Goal: Task Accomplishment & Management: Use online tool/utility

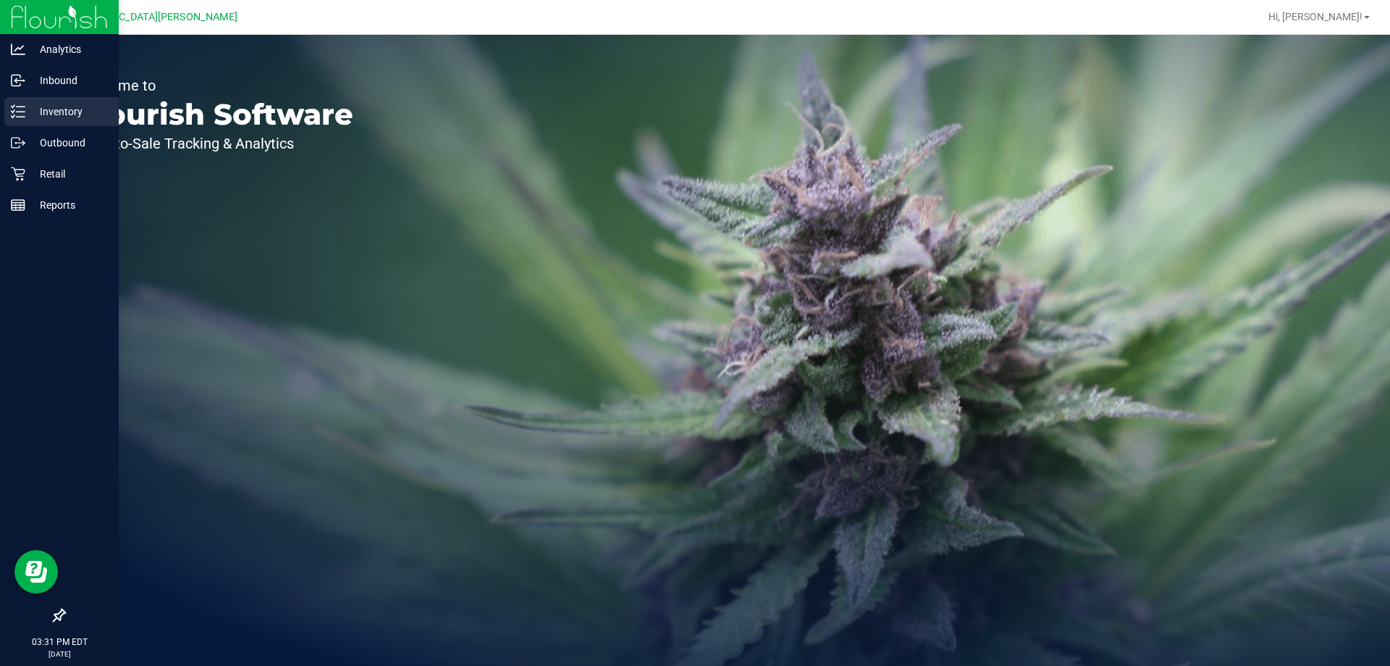
click at [64, 114] on p "Inventory" at bounding box center [68, 111] width 87 height 17
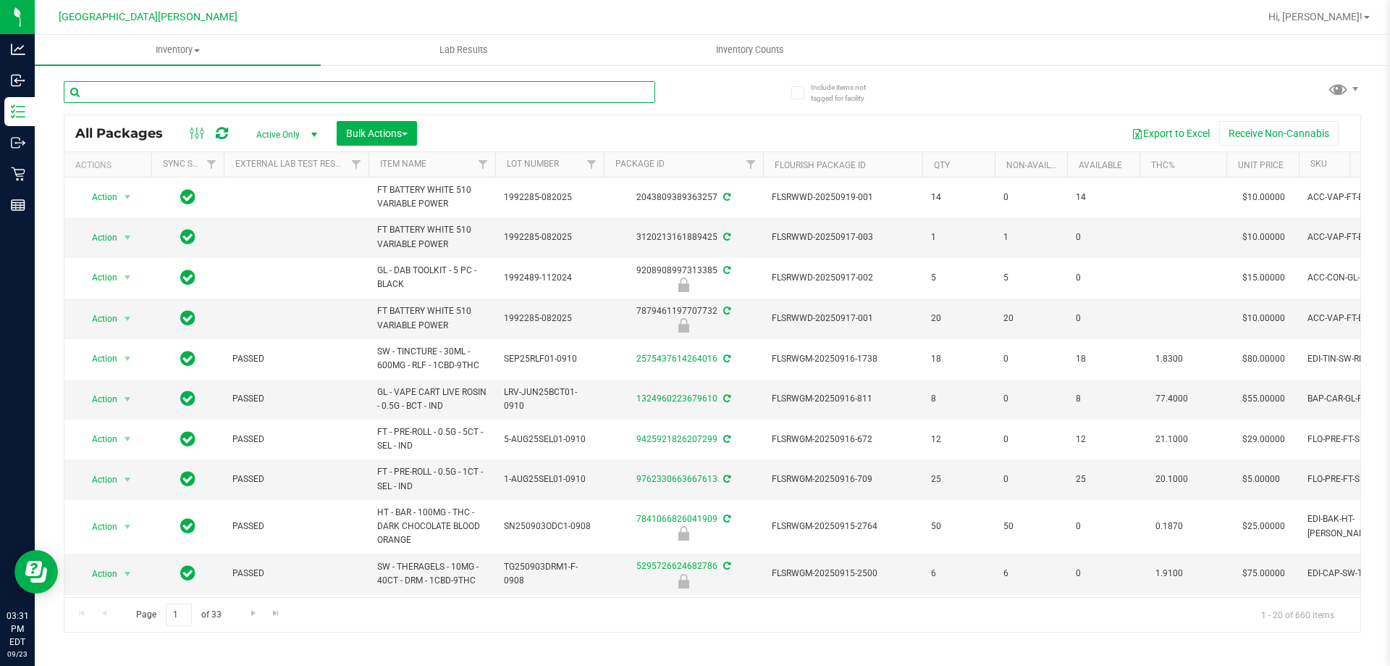
drag, startPoint x: 165, startPoint y: 87, endPoint x: 154, endPoint y: 93, distance: 12.7
click at [163, 91] on input "text" at bounding box center [360, 92] width 592 height 22
type input "4088446880426619"
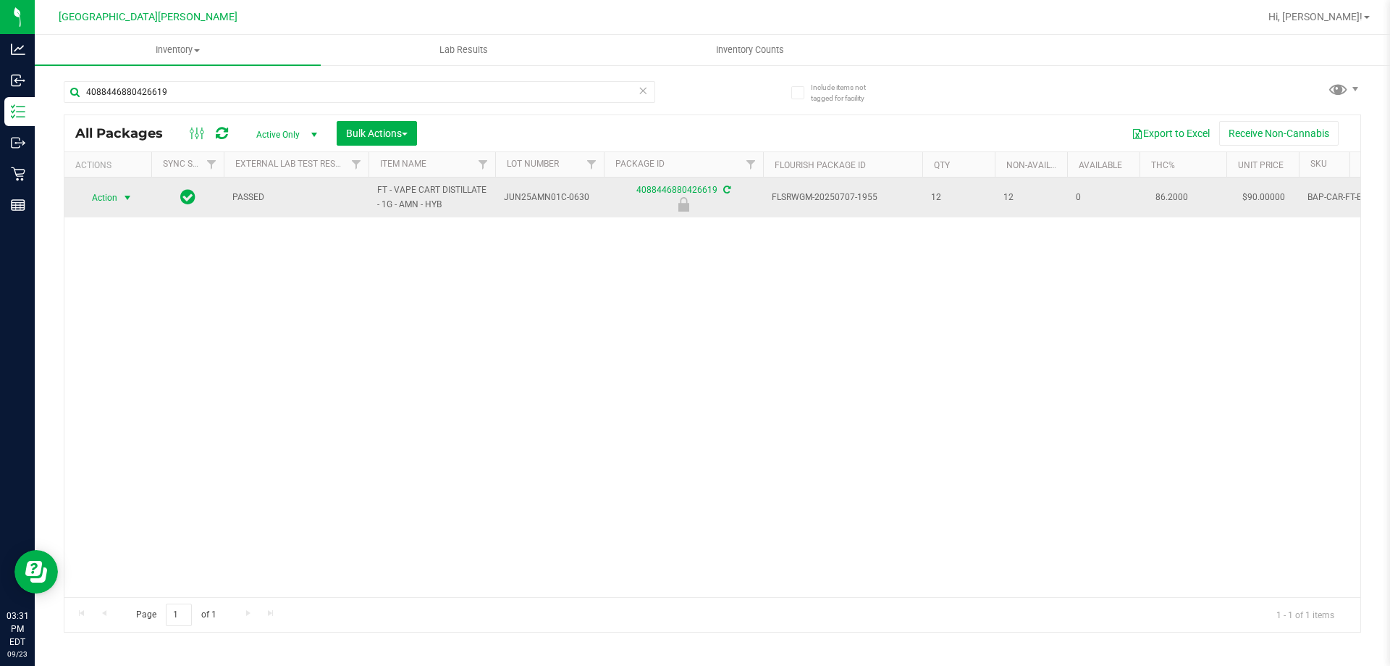
click at [130, 200] on span "select" at bounding box center [128, 198] width 12 height 12
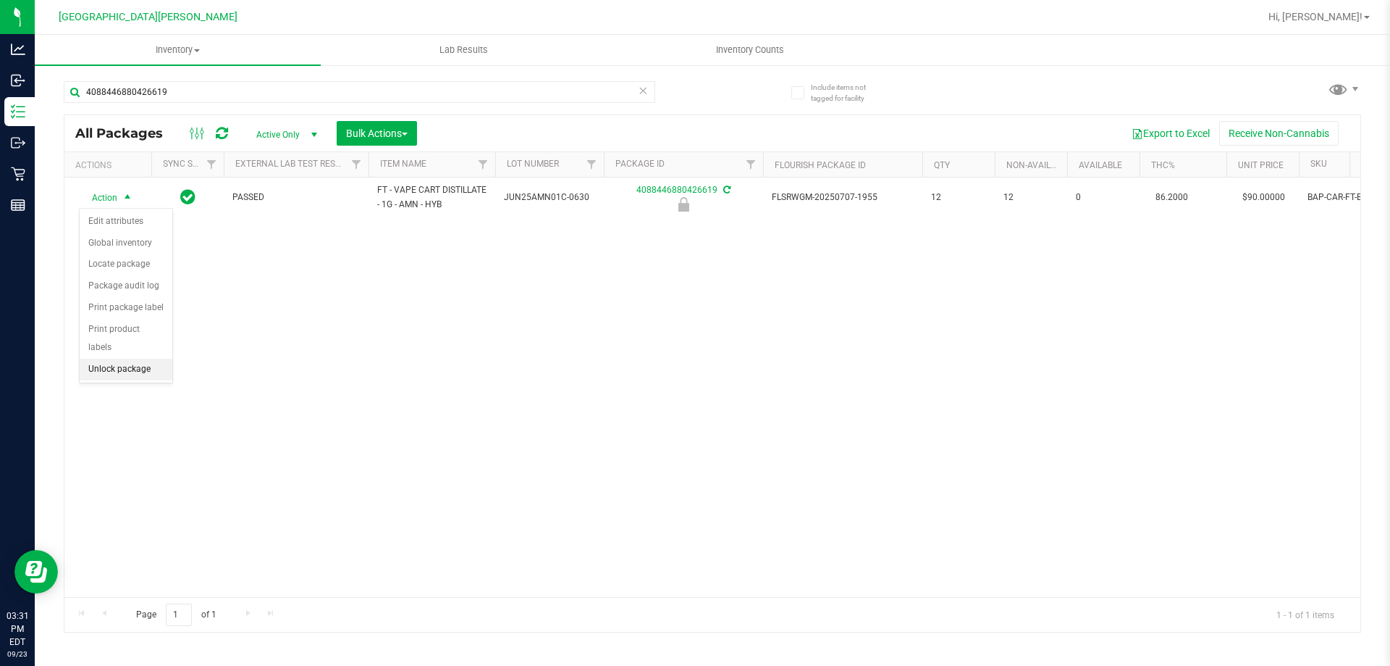
click at [138, 358] on li "Unlock package" at bounding box center [126, 369] width 93 height 22
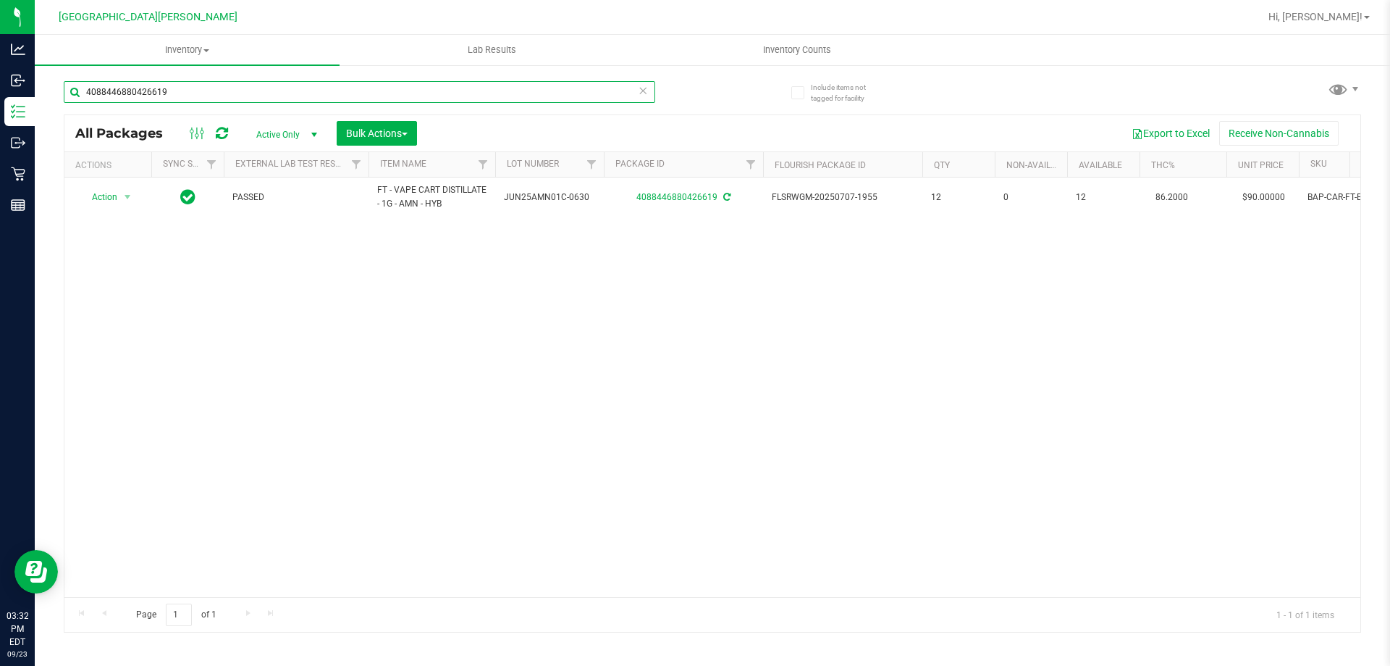
click at [180, 101] on input "4088446880426619" at bounding box center [360, 92] width 592 height 22
type input "4"
type input "2521551295073576"
click at [127, 200] on span "select" at bounding box center [128, 198] width 12 height 12
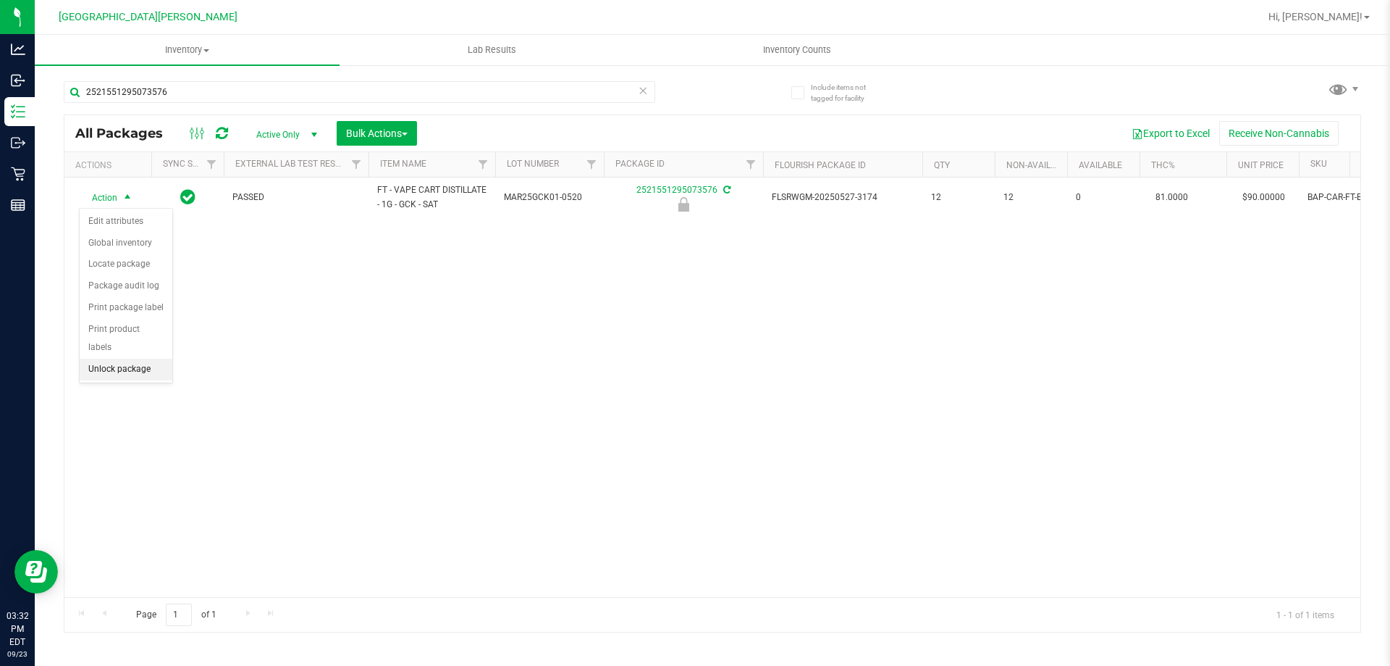
click at [95, 358] on li "Unlock package" at bounding box center [126, 369] width 93 height 22
